Goal: Transaction & Acquisition: Purchase product/service

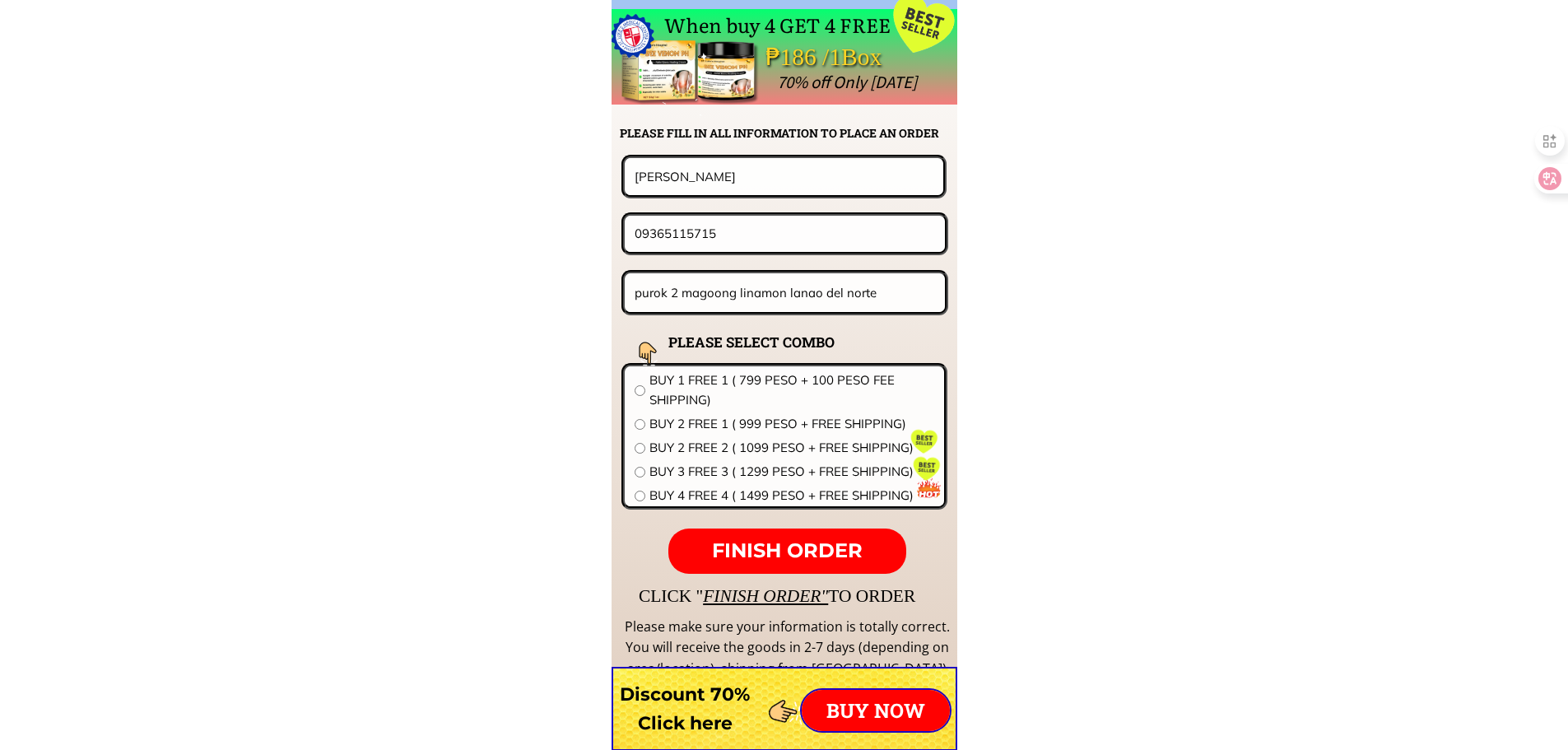
scroll to position [12916, 0]
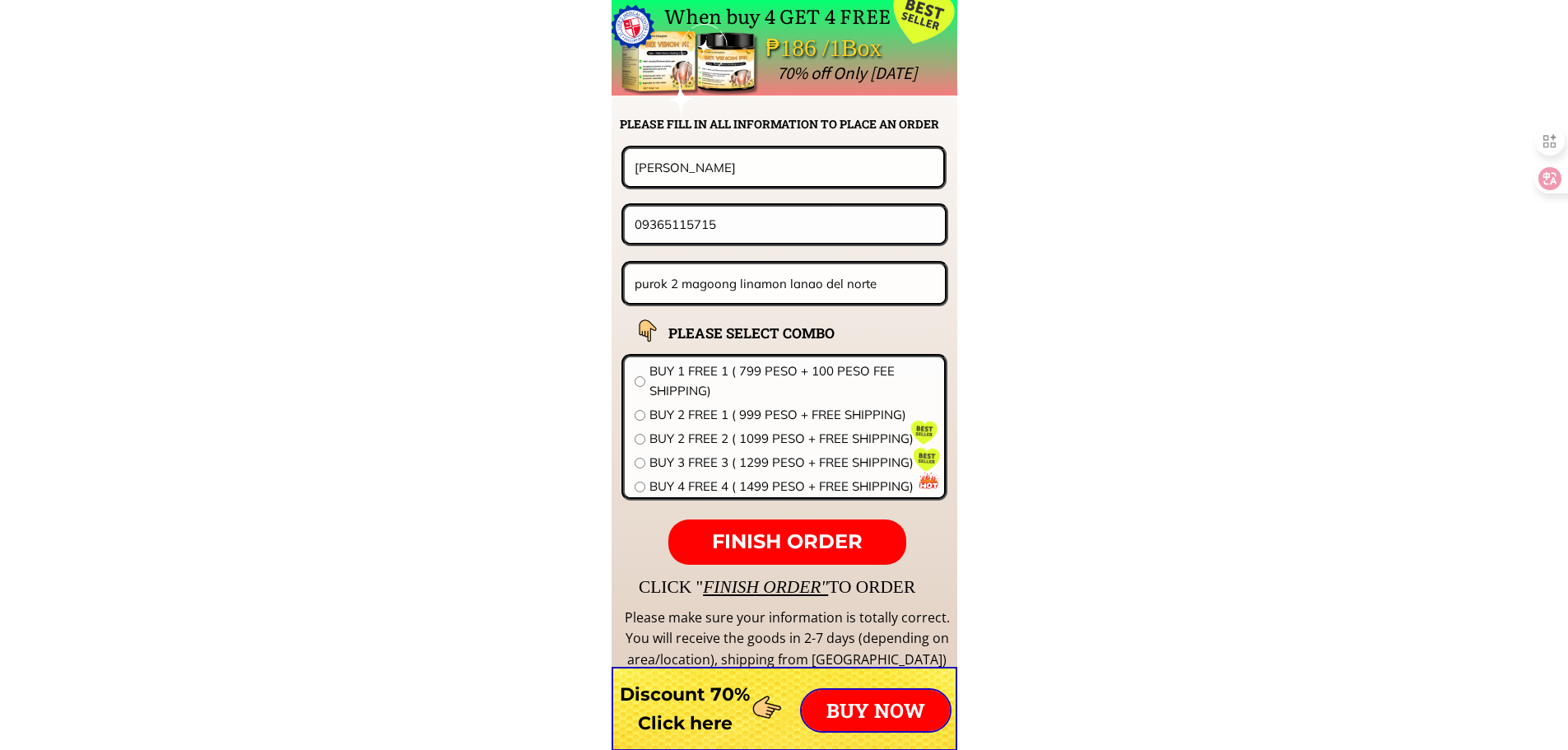
drag, startPoint x: 766, startPoint y: 178, endPoint x: 506, endPoint y: 169, distance: 260.2
paste input "[PERSON_NAME][PERSON_NAME]"
type input "[PERSON_NAME][PERSON_NAME]"
drag, startPoint x: 752, startPoint y: 232, endPoint x: 253, endPoint y: 230, distance: 499.0
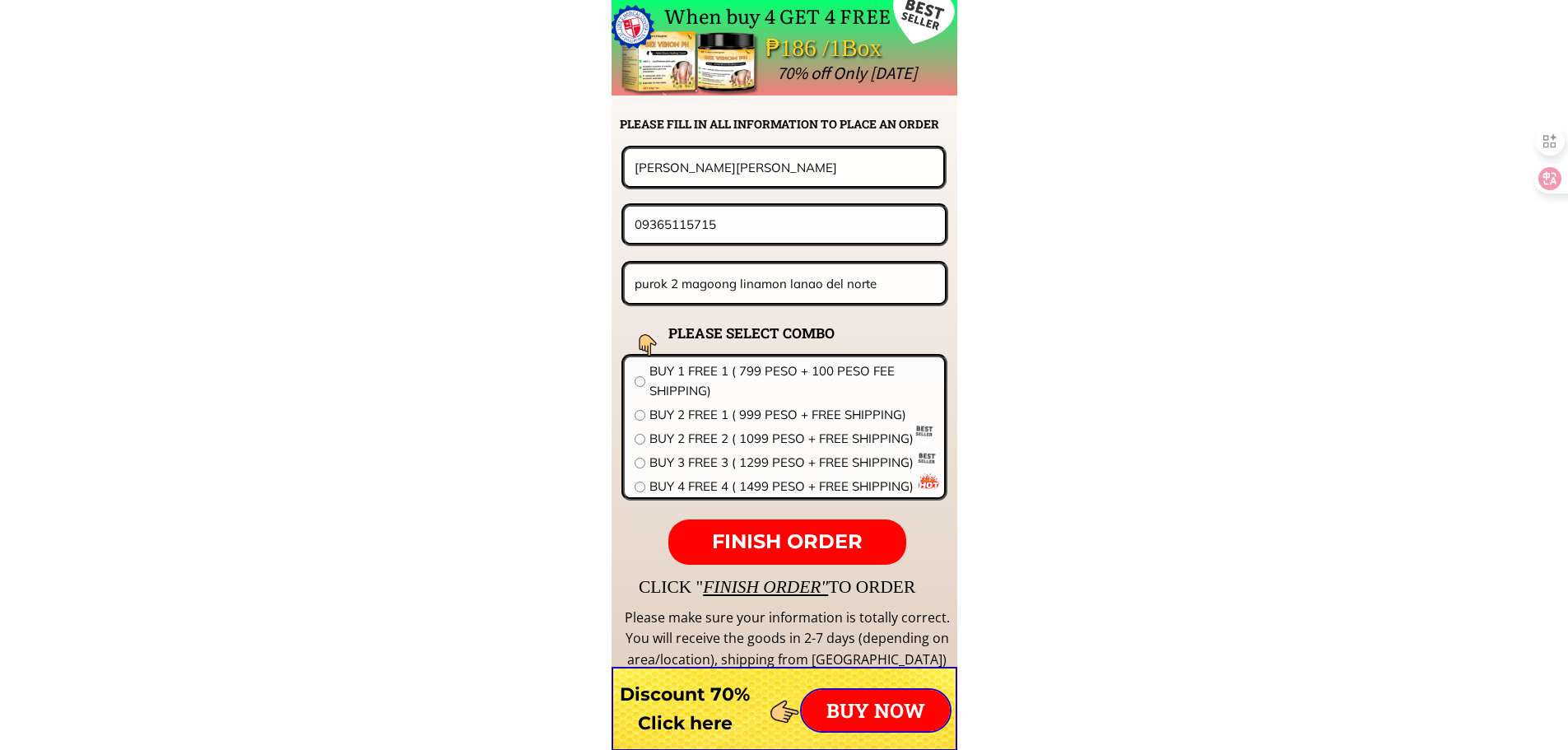
paste input "260028461"
type input "09260028461"
click at [814, 306] on div "purok 2 magoong linamon lanao del norte" at bounding box center [786, 283] width 328 height 46
click at [831, 279] on input "purok 2 magoong linamon lanao del norte" at bounding box center [785, 283] width 310 height 39
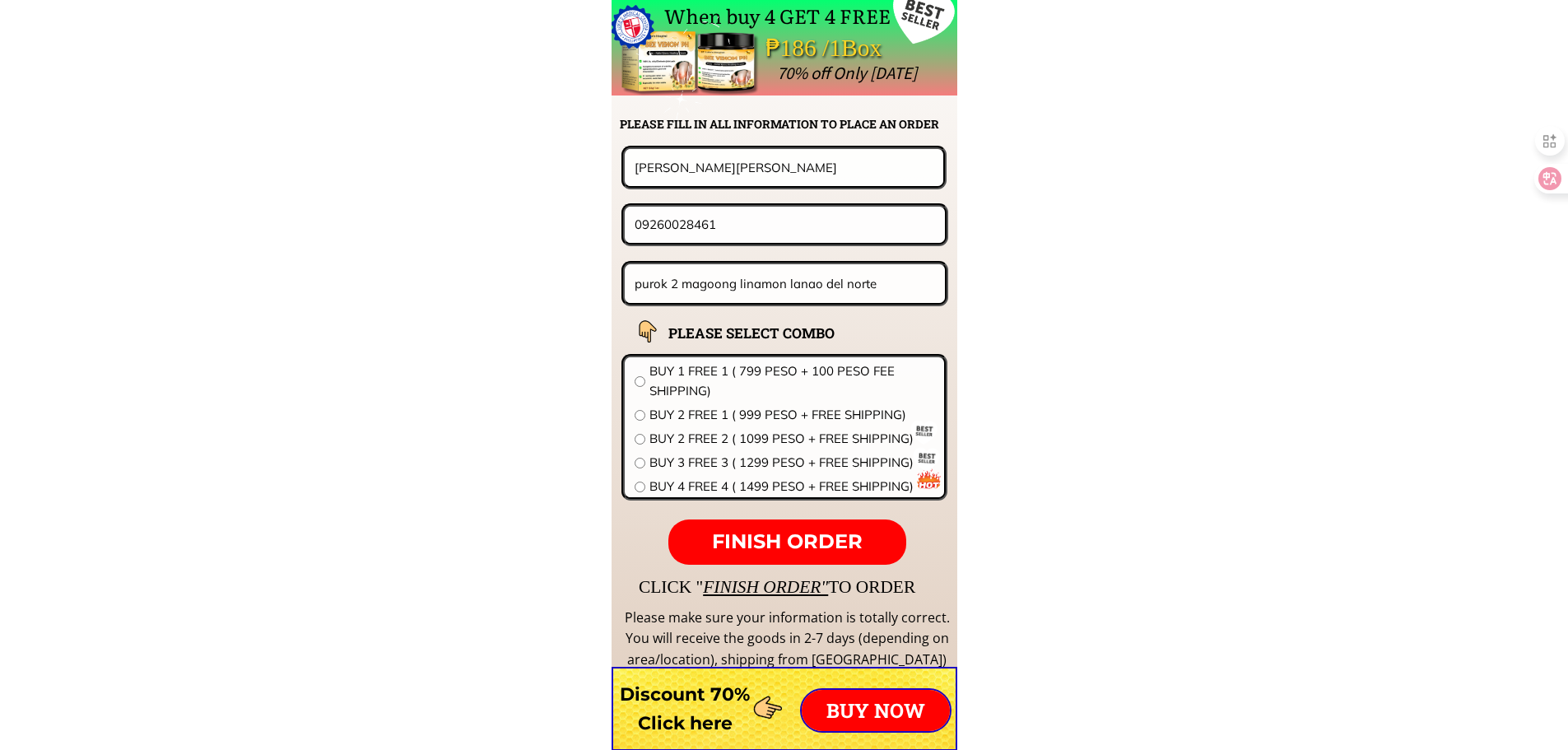
paste input "05 hamada Street baguio Cit"
type input "05 [GEOGRAPHIC_DATA] [GEOGRAPHIC_DATA]"
click at [701, 488] on span "BUY 4 FREE 4 ( 1499 PESO + FREE SHIPPING)" at bounding box center [792, 486] width 285 height 19
radio input "true"
click at [718, 231] on input "09260028461" at bounding box center [785, 224] width 309 height 35
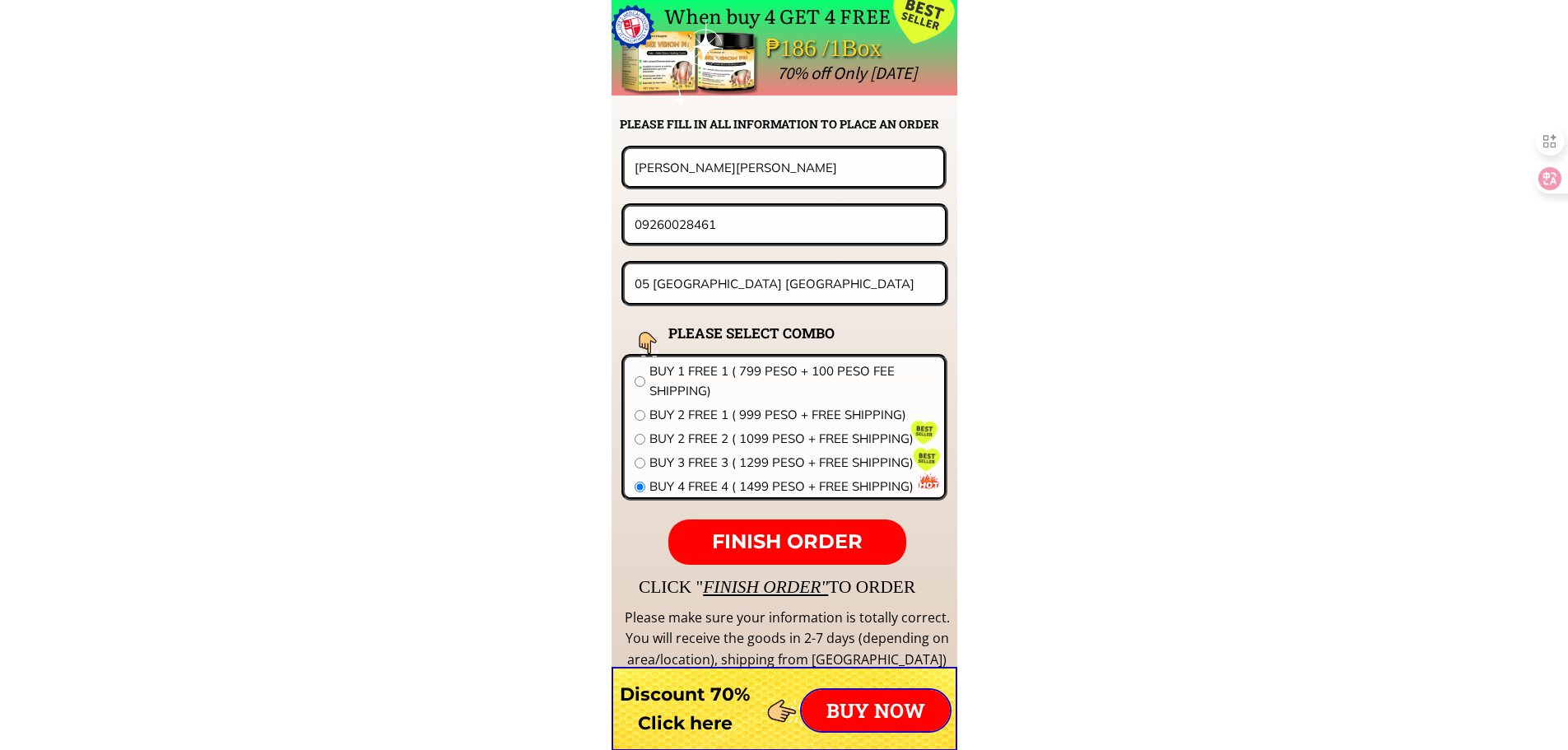
click at [718, 231] on input "09260028461" at bounding box center [785, 224] width 309 height 35
click at [839, 532] on span "FINISH ORDER" at bounding box center [787, 541] width 150 height 24
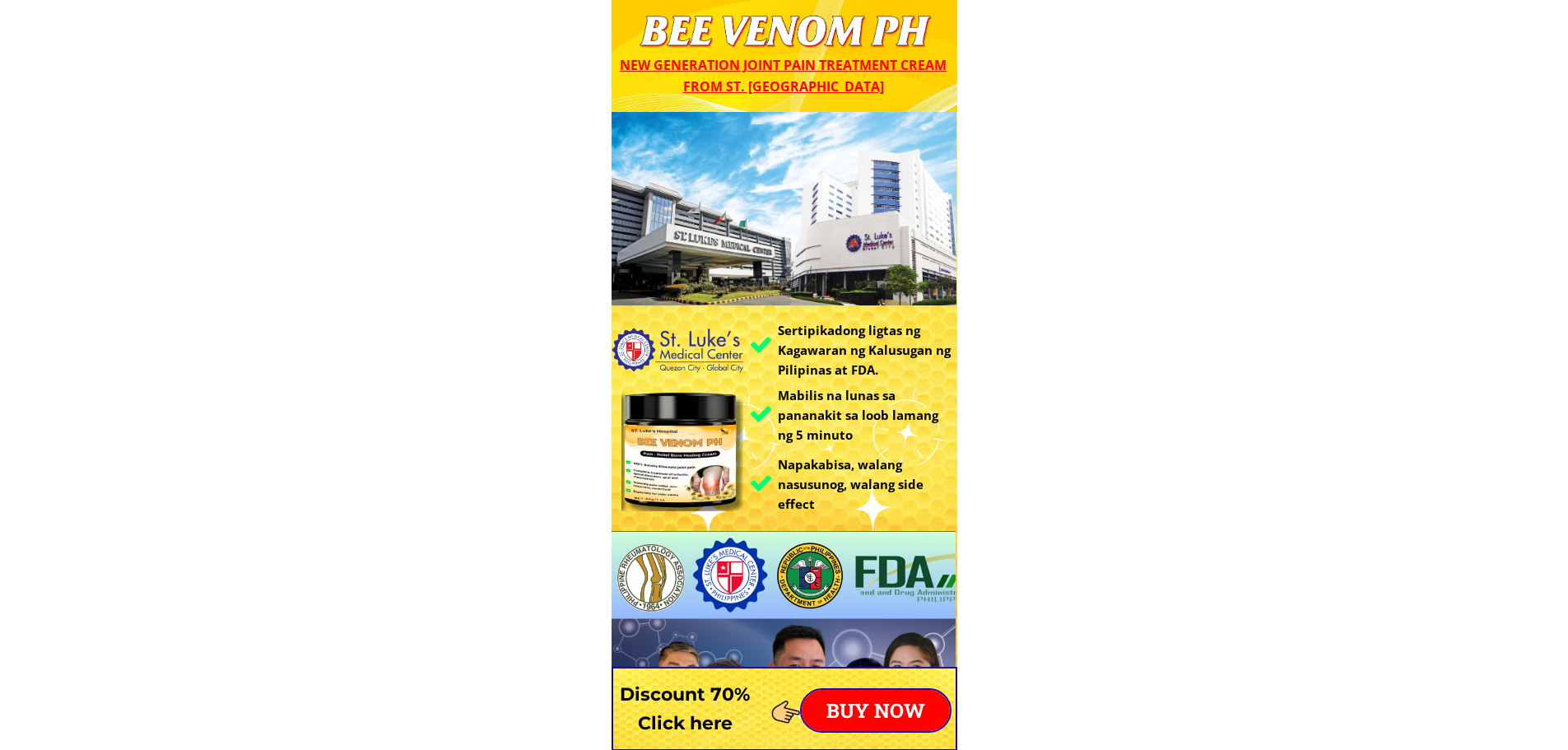
click at [874, 714] on p "BUY NOW" at bounding box center [875, 710] width 148 height 41
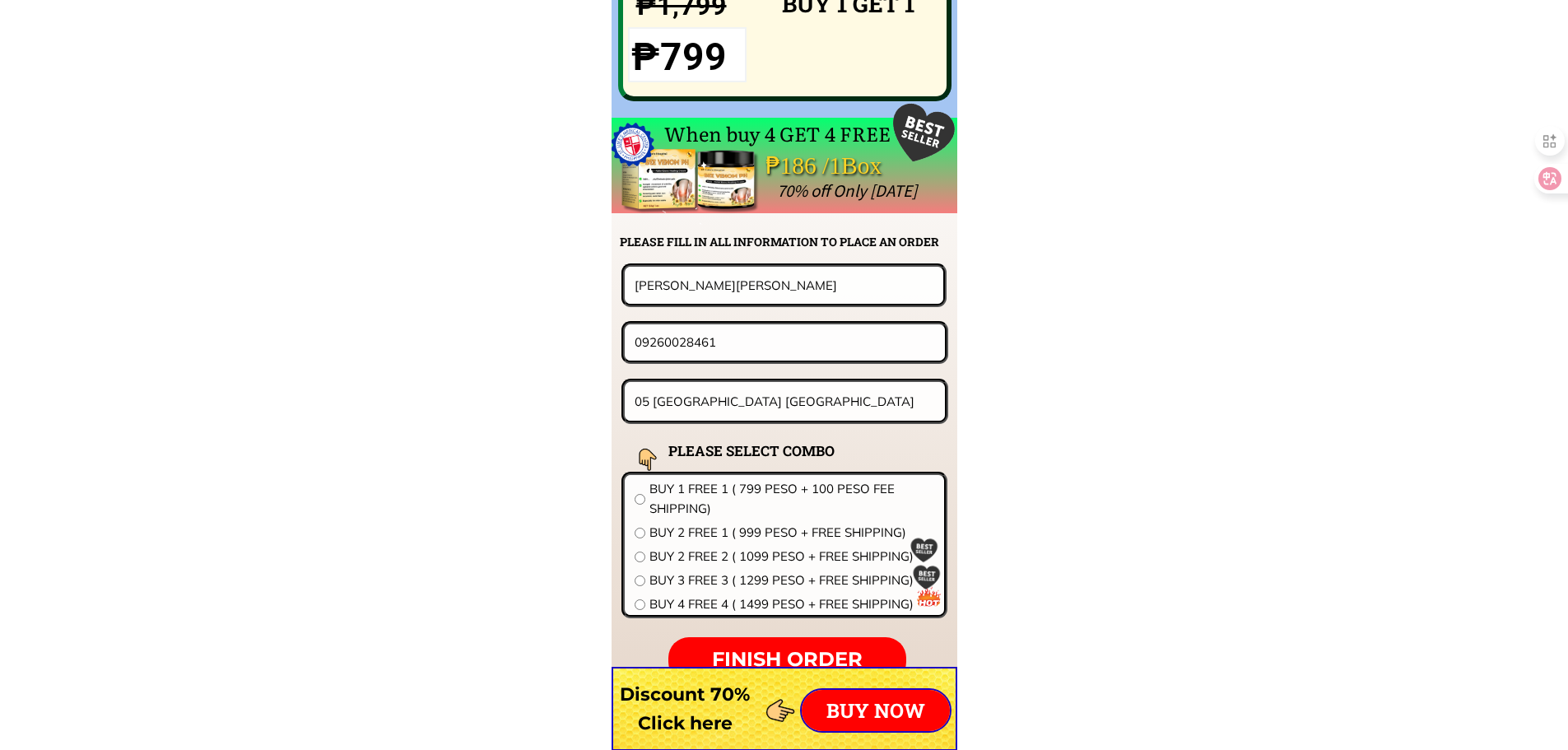
scroll to position [12916, 0]
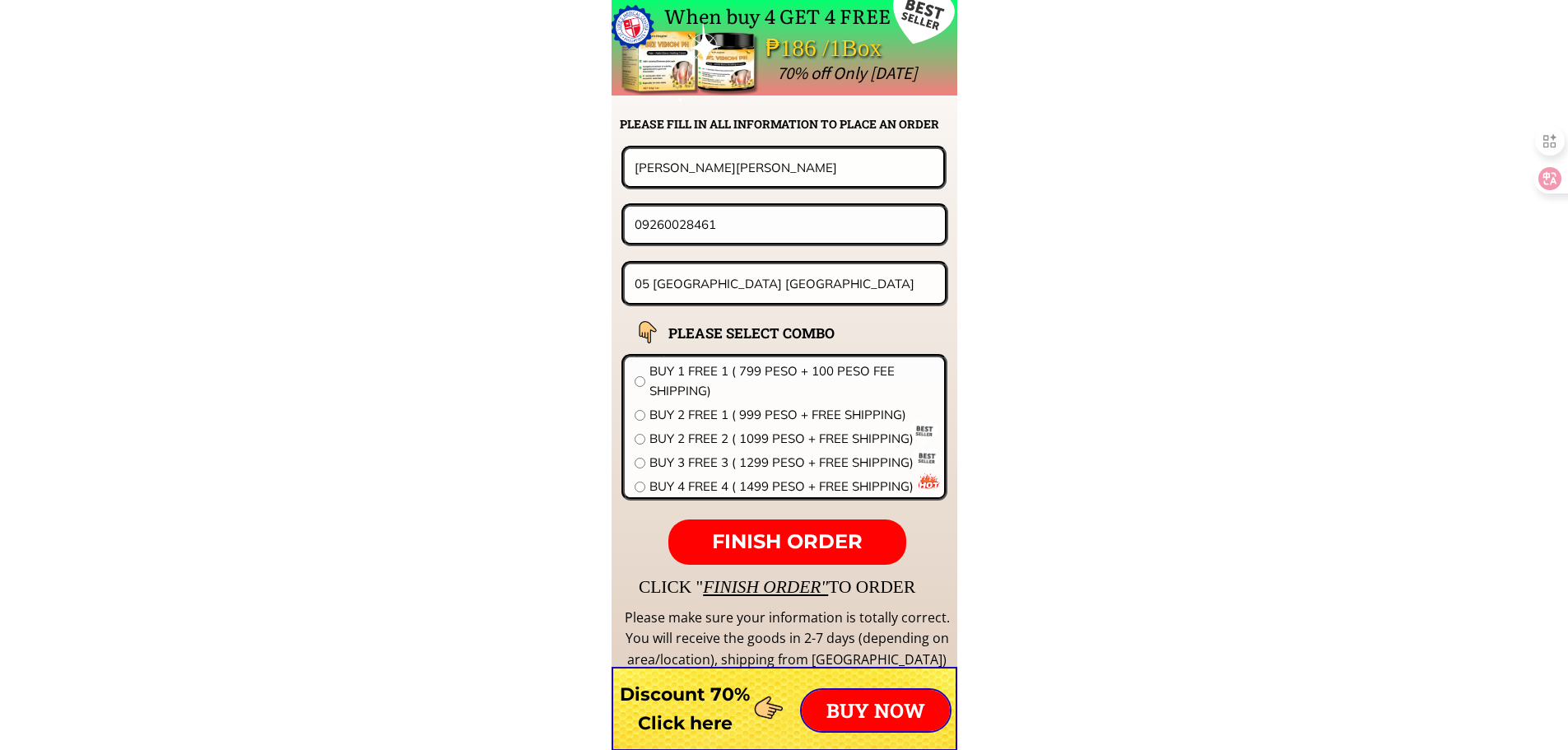
paste input "Noe M.Requerme Jr"
type input "Noe M.Requerme Jr"
drag, startPoint x: 725, startPoint y: 215, endPoint x: 516, endPoint y: 221, distance: 209.1
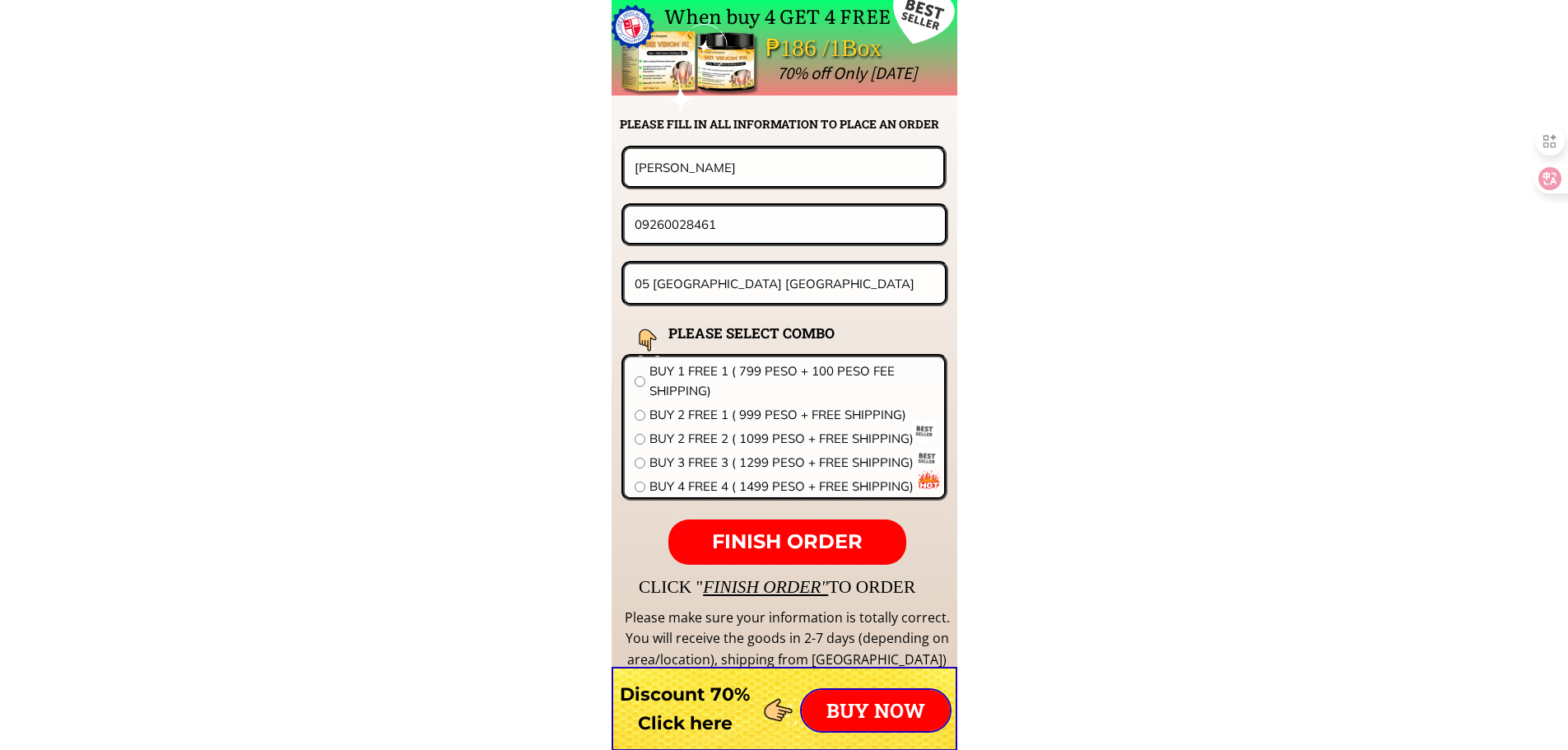
paste input "533590470"
type input "09533590470"
click at [708, 297] on input "05 [GEOGRAPHIC_DATA] [GEOGRAPHIC_DATA]" at bounding box center [785, 283] width 310 height 39
paste input "Tion St.purok 4. North Pob.Medina Mis.Or.""
type input "Tion St.purok 4. North Pob.Medina Mis.Or"
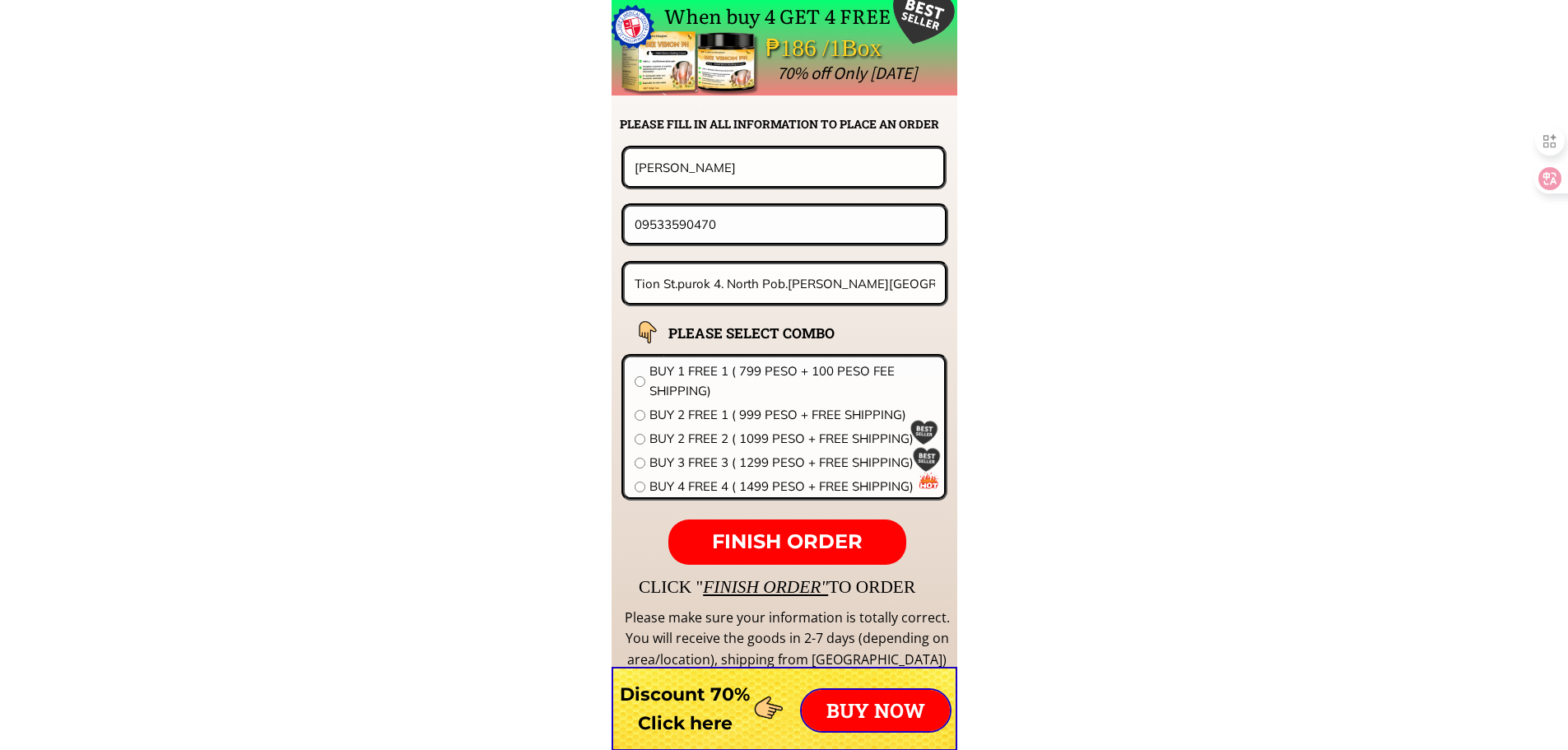
click at [672, 383] on span "BUY 1 FREE 1 ( 799 PESO + 100 PESO FEE SHIPPING)" at bounding box center [792, 380] width 285 height 40
radio input "true"
click at [800, 556] on p "FINISH ORDER" at bounding box center [787, 542] width 237 height 47
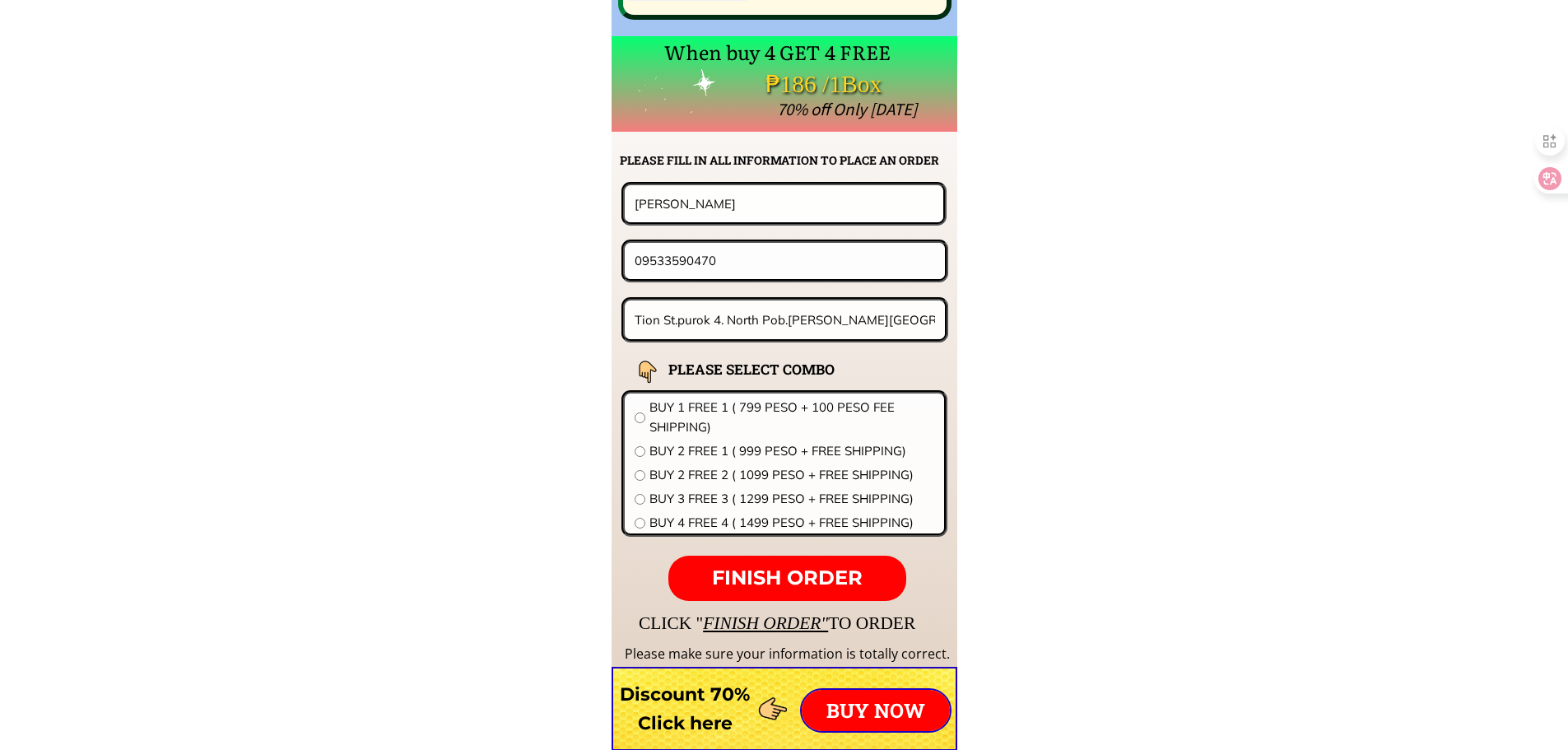
scroll to position [12916, 0]
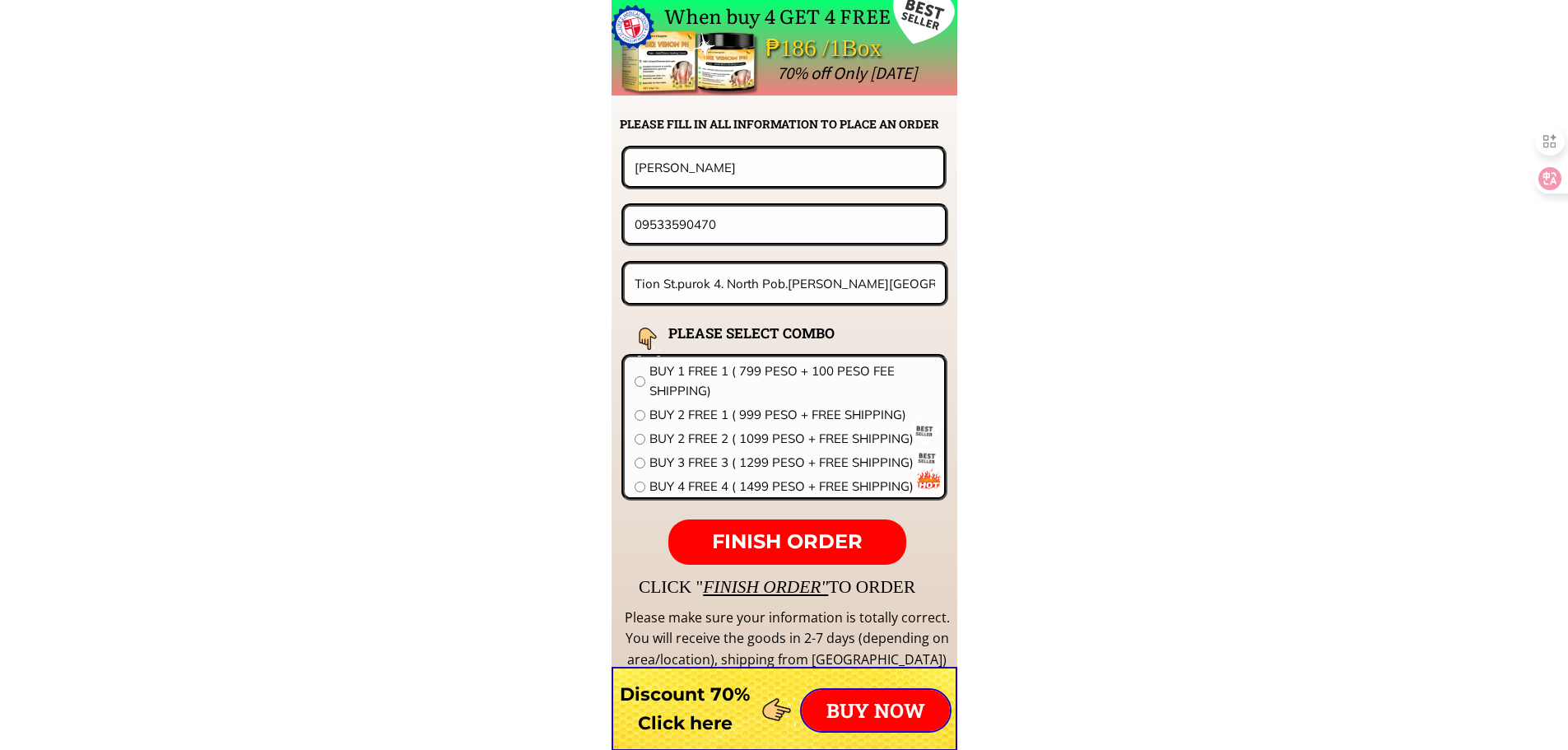
drag, startPoint x: 752, startPoint y: 186, endPoint x: 520, endPoint y: 193, distance: 232.1
paste input "Meden v Aldea"
type input "Meden v Aldea"
drag, startPoint x: 704, startPoint y: 220, endPoint x: 477, endPoint y: 210, distance: 227.2
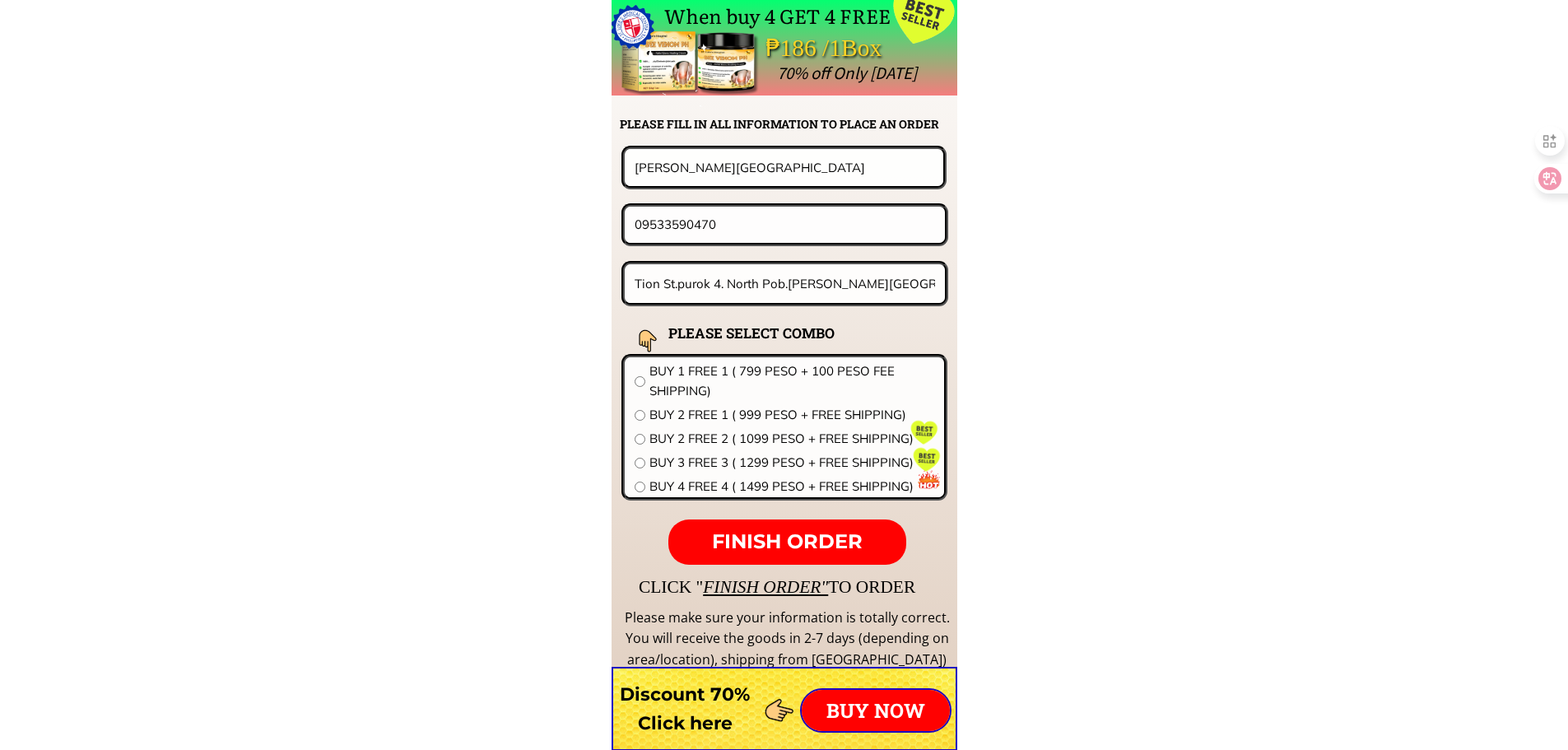
paste input "953404201"
type input "09953404201"
click at [702, 279] on input "Tion St.purok 4. North Pob.Medina Mis.Or" at bounding box center [785, 283] width 310 height 39
paste input "penarubia st. Pob. Manito, Albay Near Manito Central Sch"
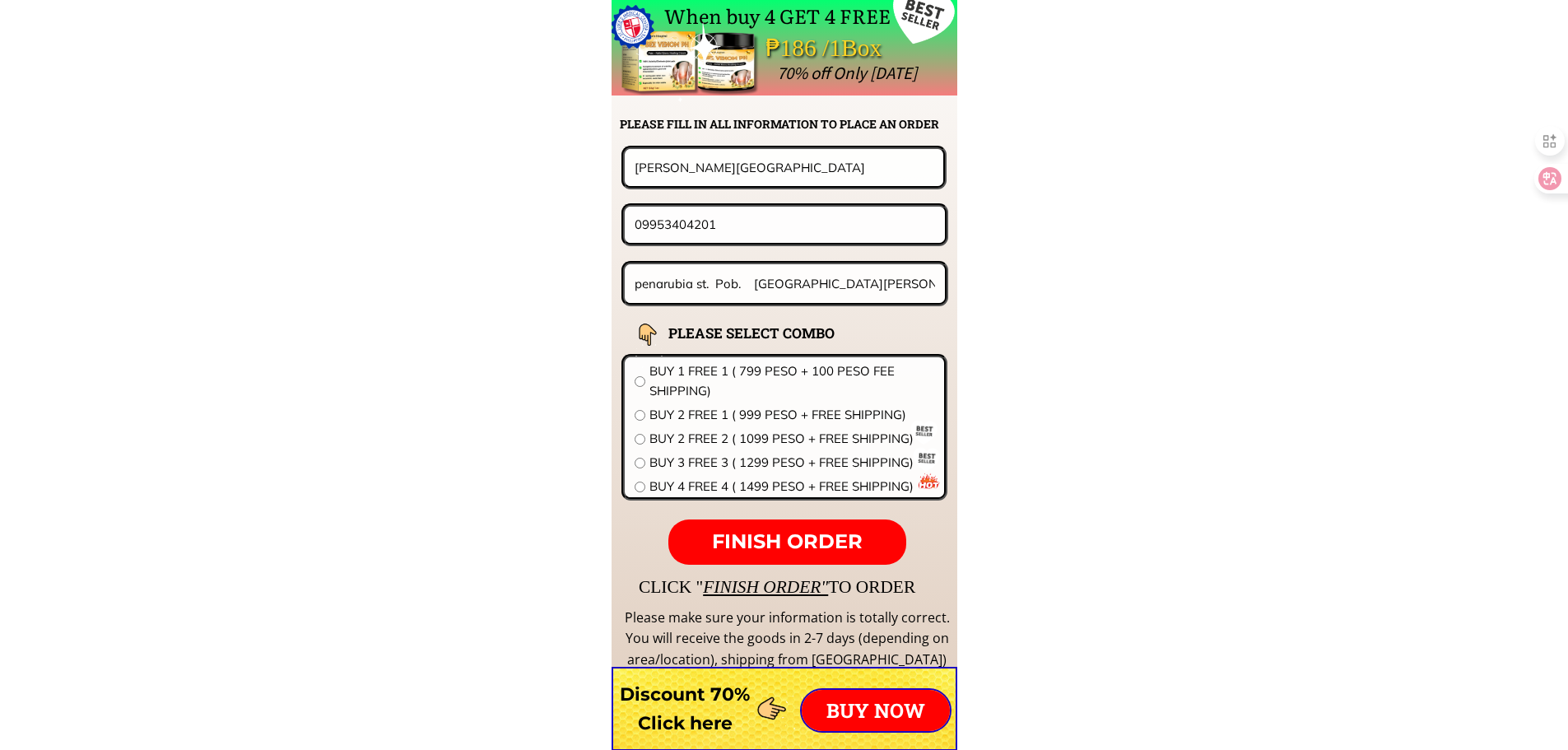
scroll to position [0, 57]
type input "penarubia st. Pob. Manito, Albay Near Manito Central Sch"
click at [703, 436] on span "BUY 2 FREE 2 ( 1099 PESO + FREE SHIPPING)" at bounding box center [792, 439] width 285 height 19
radio input "true"
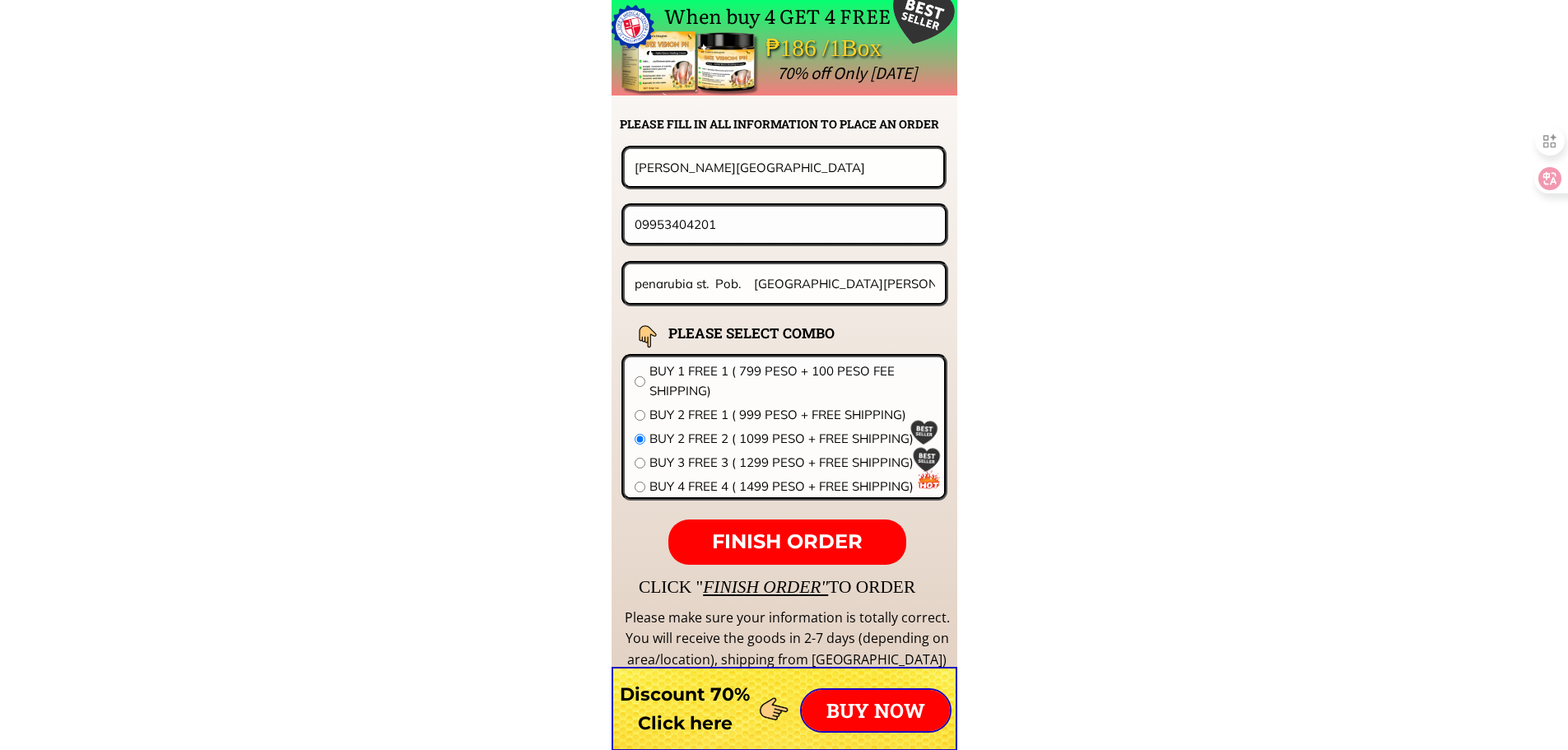
click at [786, 533] on span "FINISH ORDER" at bounding box center [787, 541] width 150 height 24
